Goal: Find specific page/section: Find specific page/section

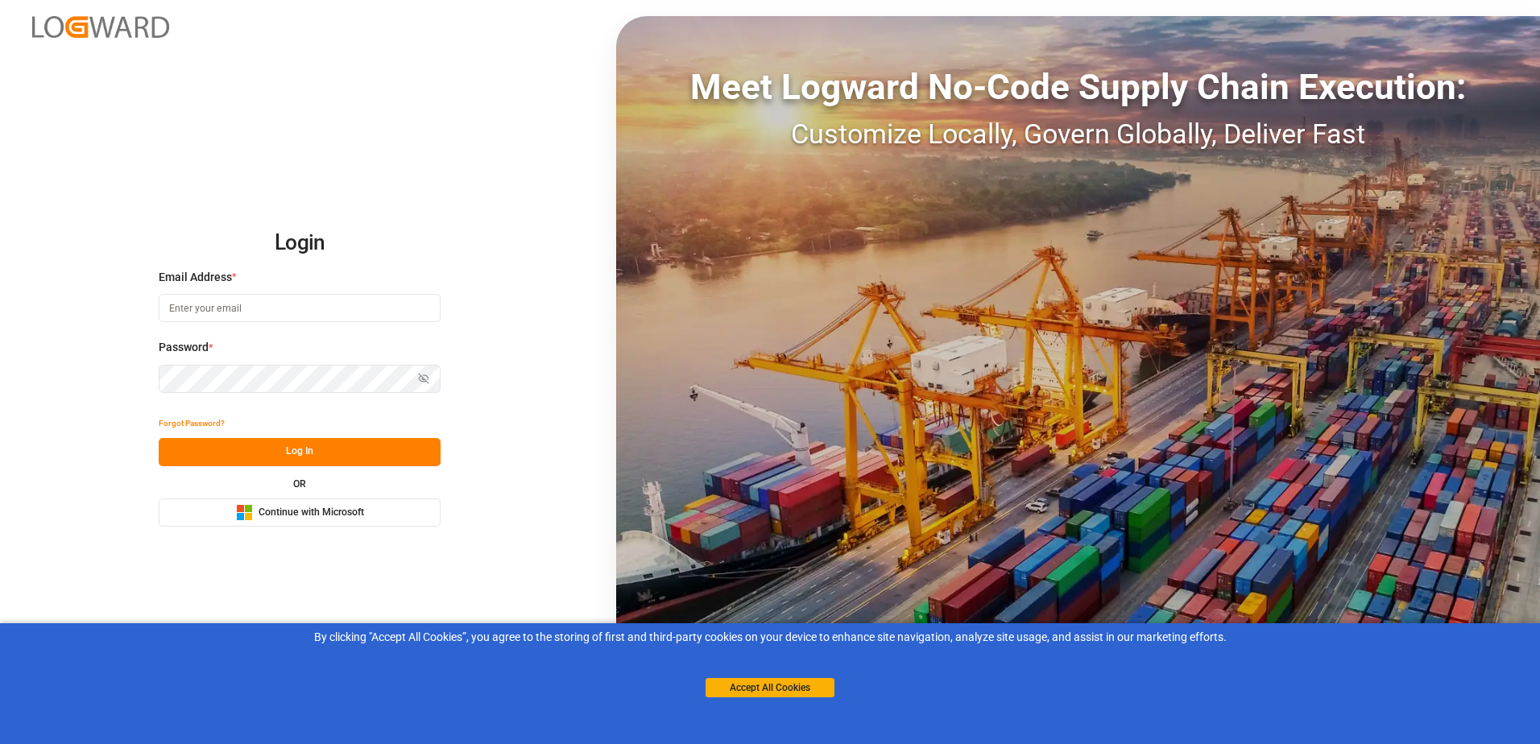
click at [358, 511] on span "Continue with Microsoft" at bounding box center [312, 513] width 106 height 15
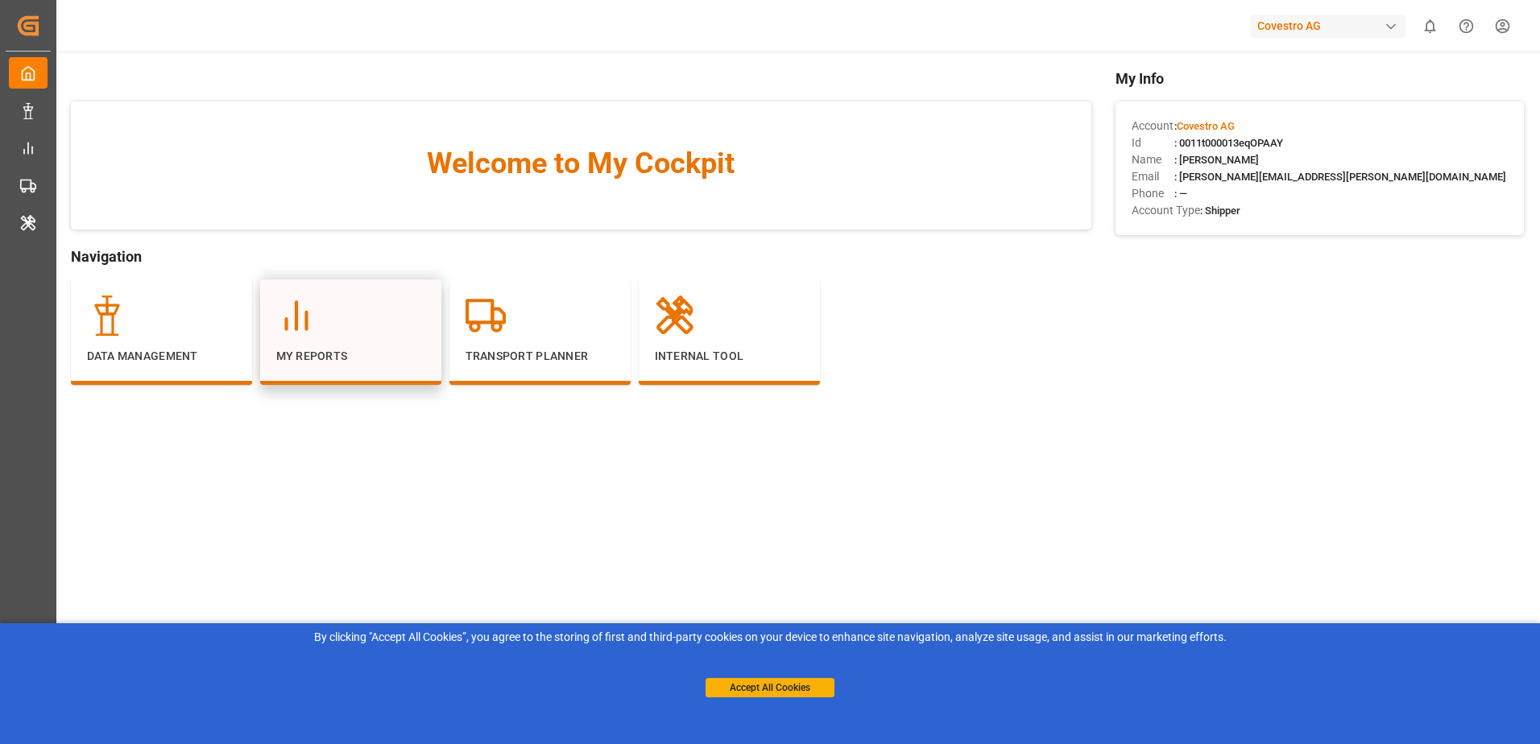
click at [363, 334] on div at bounding box center [350, 316] width 149 height 40
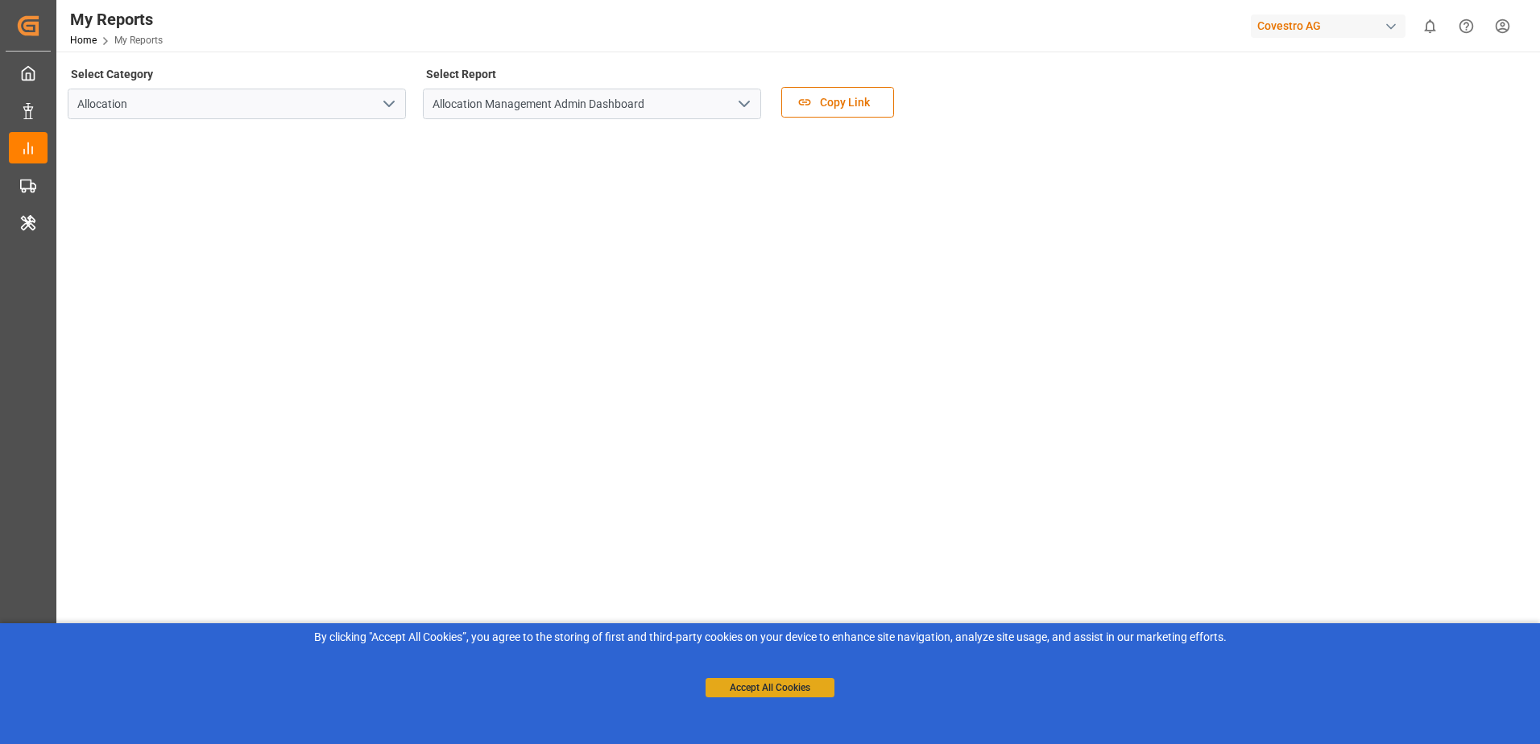
click at [770, 686] on button "Accept All Cookies" at bounding box center [770, 687] width 129 height 19
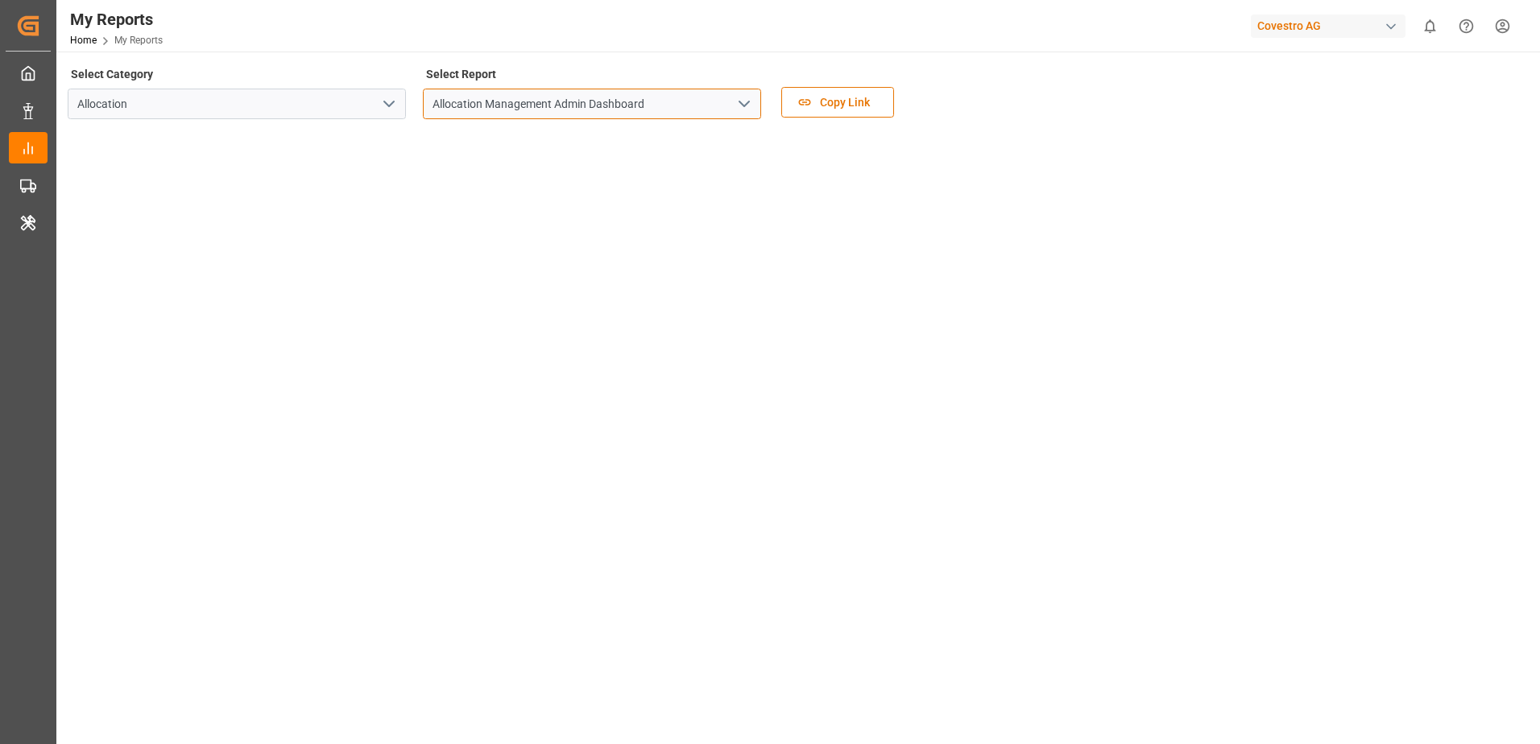
click at [685, 97] on input "Allocation Management Admin Dashboard" at bounding box center [592, 104] width 338 height 31
click at [744, 101] on icon "open menu" at bounding box center [744, 103] width 19 height 19
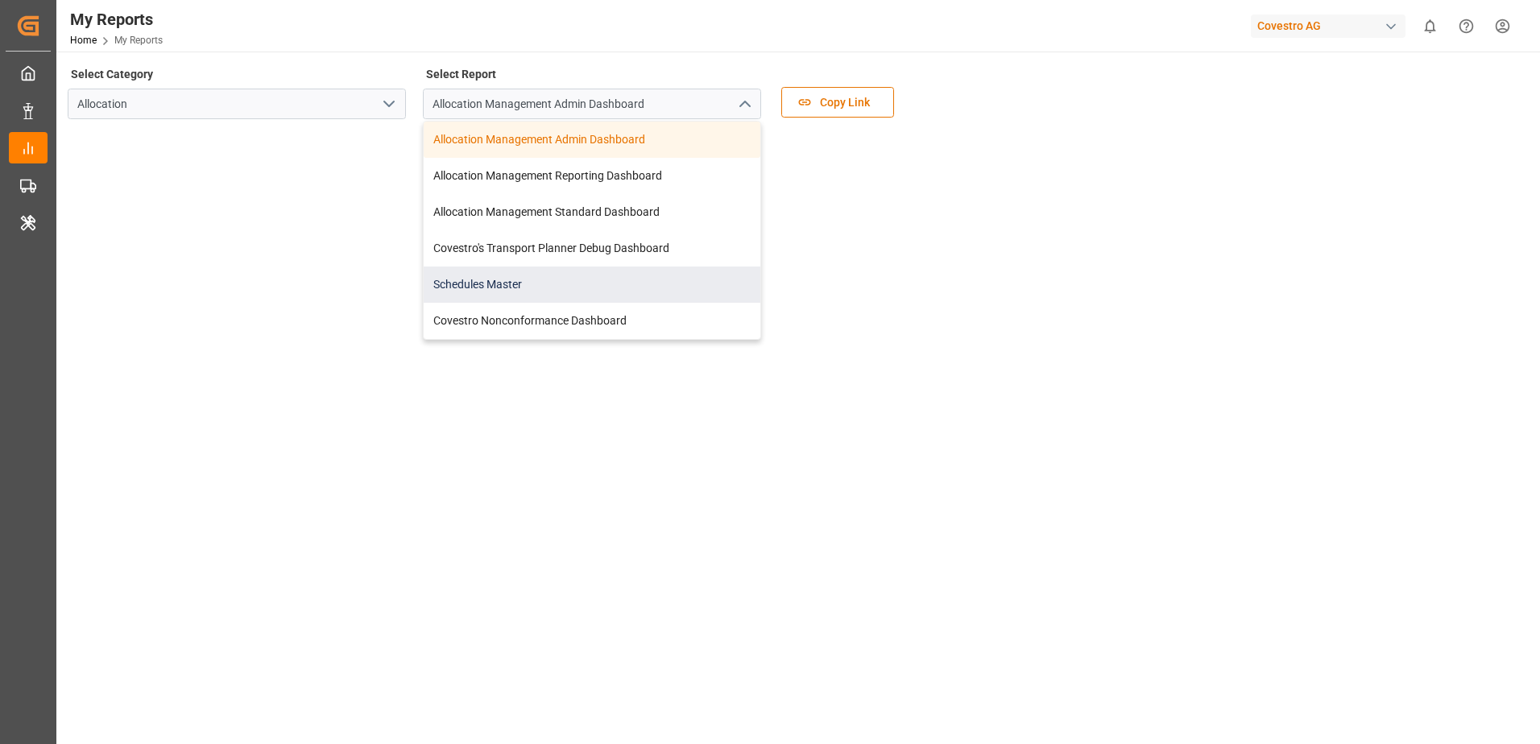
click at [612, 280] on div "Schedules Master" at bounding box center [592, 285] width 337 height 36
